Goal: Task Accomplishment & Management: Manage account settings

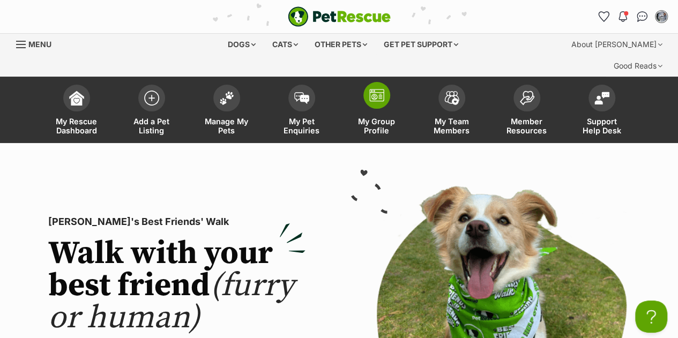
click at [380, 89] on img at bounding box center [376, 95] width 15 height 13
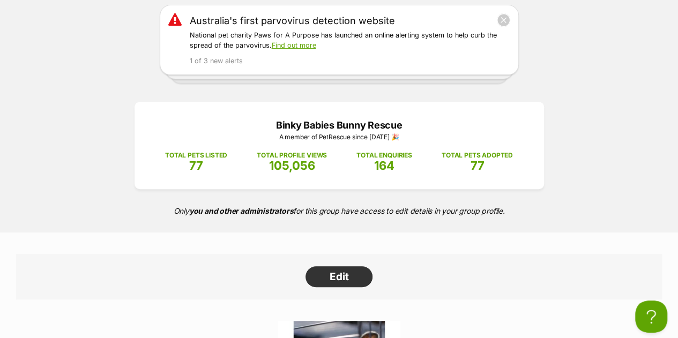
scroll to position [163, 0]
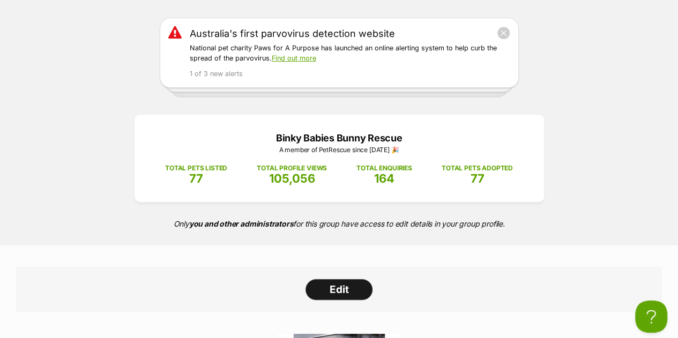
click at [337, 279] on link "Edit" at bounding box center [339, 289] width 67 height 21
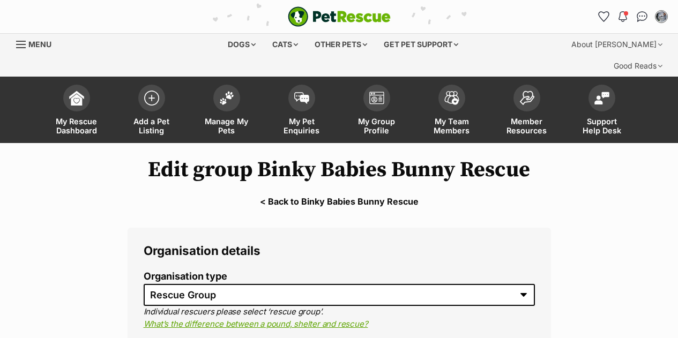
select select "rescue group"
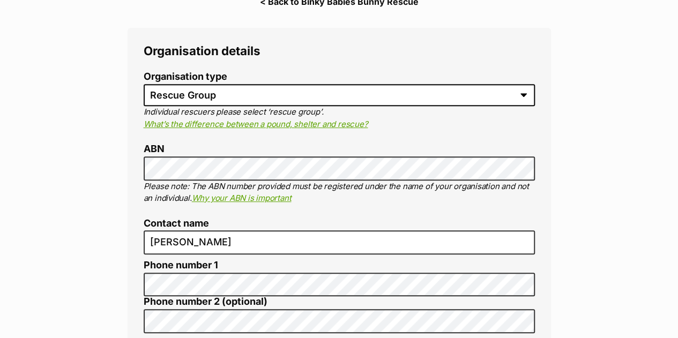
scroll to position [198, 0]
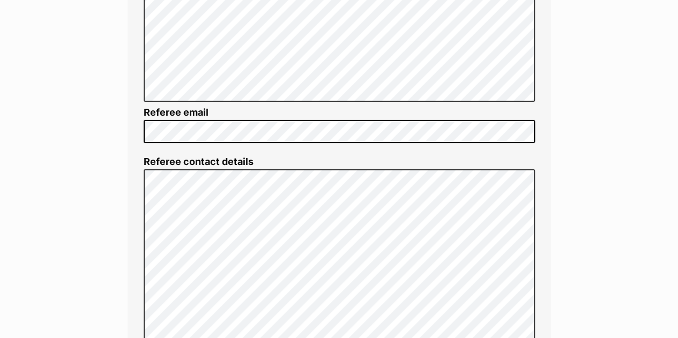
scroll to position [1852, 0]
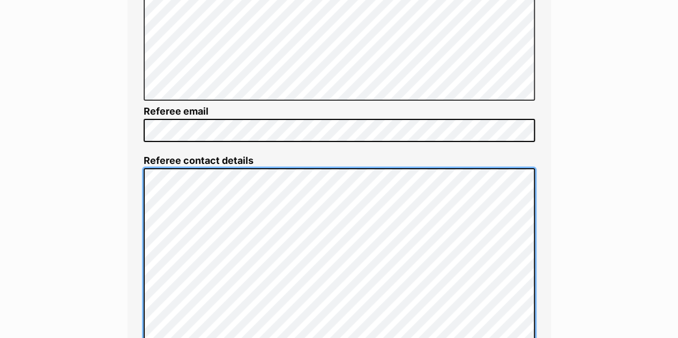
click at [132, 140] on div "Additional details Logo Recommended size for group logo is 340x250px Choose fil…" at bounding box center [340, 54] width 424 height 1374
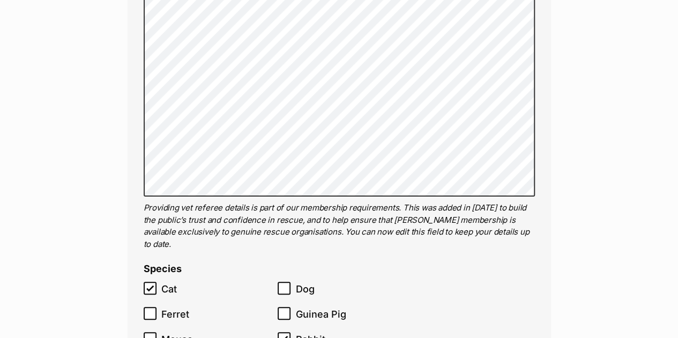
scroll to position [2091, 0]
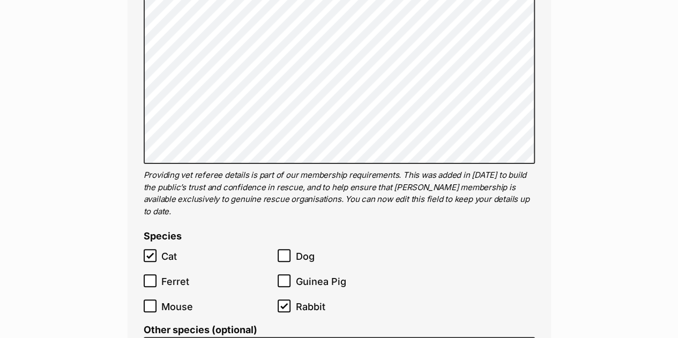
click at [151, 253] on icon at bounding box center [150, 255] width 6 height 5
click at [151, 249] on input "Cat" at bounding box center [150, 255] width 13 height 13
checkbox input "false"
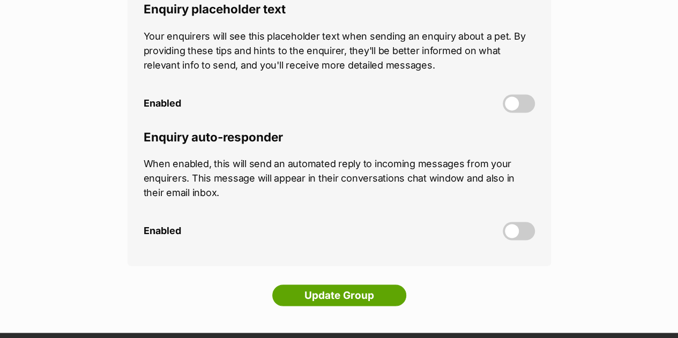
scroll to position [2777, 0]
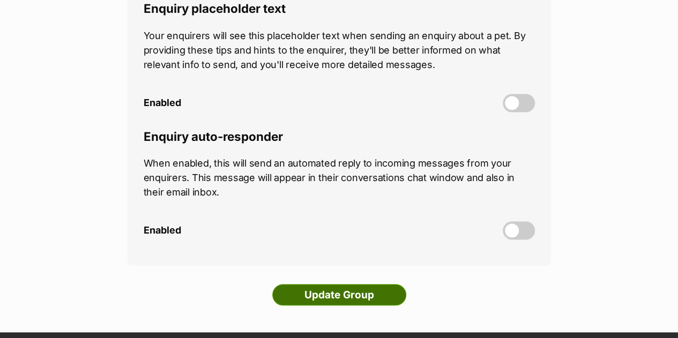
click at [307, 284] on input "Update Group" at bounding box center [339, 294] width 134 height 21
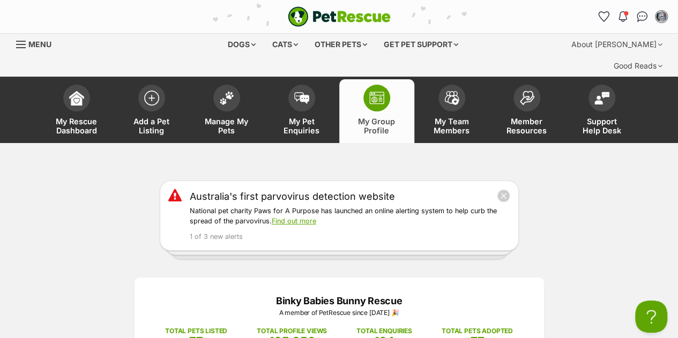
click at [91, 189] on div "Australia's first parvovirus detection website National pet charity Paws for A …" at bounding box center [339, 216] width 678 height 70
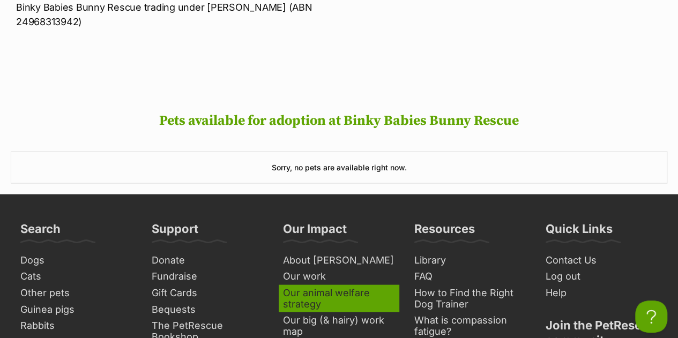
scroll to position [987, 0]
